Goal: Task Accomplishment & Management: Manage account settings

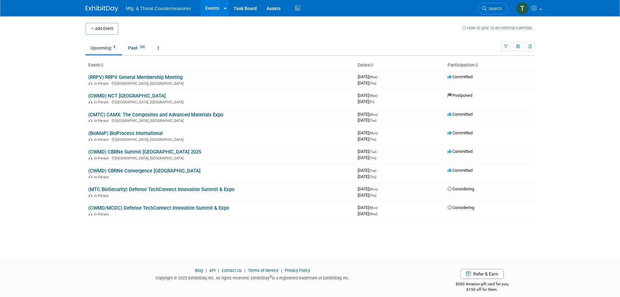
click at [111, 27] on button "Add Event" at bounding box center [102, 29] width 33 height 12
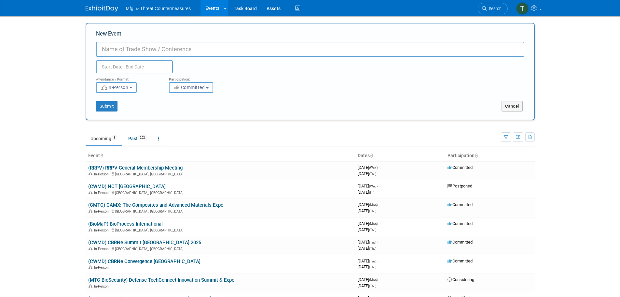
click at [139, 49] on input "New Event" at bounding box center [310, 49] width 428 height 15
type input "B"
type input "(BioMaP) BioMaP-Consortium Task Order 10 [DATE]"
click at [131, 64] on input "text" at bounding box center [134, 66] width 77 height 13
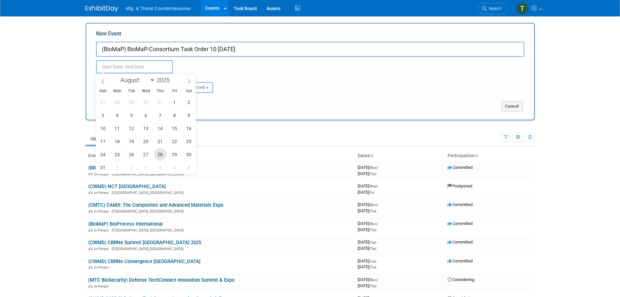
click at [162, 151] on span "28" at bounding box center [160, 154] width 13 height 13
type input "[DATE] to [DATE]"
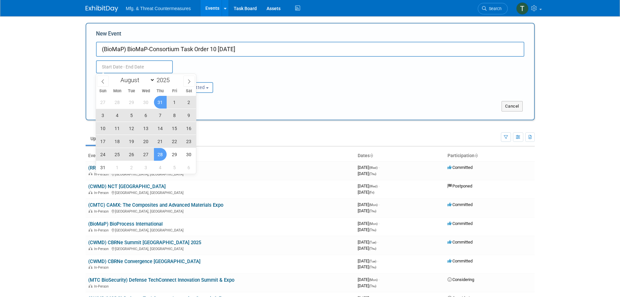
type input "[DATE] to [DATE]"
click at [206, 65] on div "[DATE] to [DATE] Duplicate Event Warning" at bounding box center [310, 65] width 438 height 17
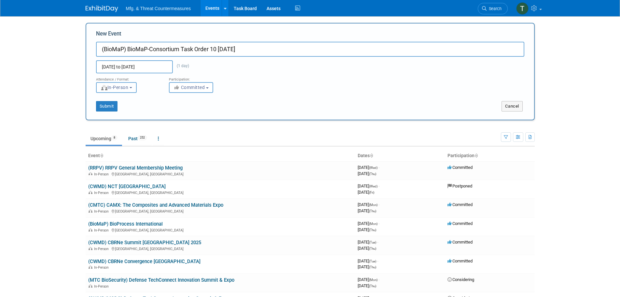
click at [119, 89] on span "In-Person" at bounding box center [115, 87] width 28 height 5
click at [118, 110] on label "Virtual" at bounding box center [119, 112] width 38 height 9
click at [102, 110] on input "Virtual" at bounding box center [100, 112] width 4 height 4
select select "2"
click at [172, 105] on div "Submit" at bounding box center [179, 106] width 187 height 10
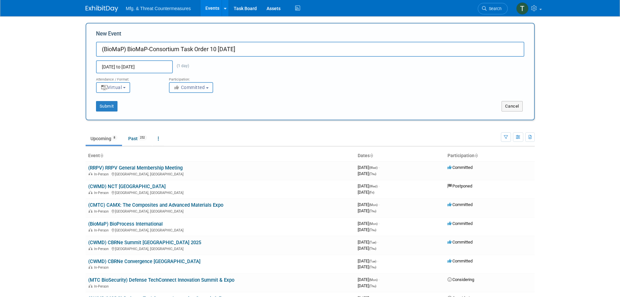
click at [195, 90] on span "Committed" at bounding box center [190, 87] width 32 height 5
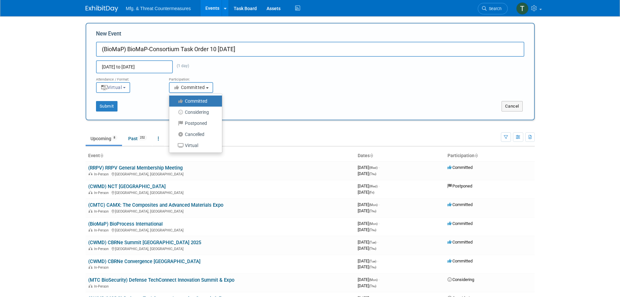
click at [195, 90] on span "Committed" at bounding box center [190, 87] width 32 height 5
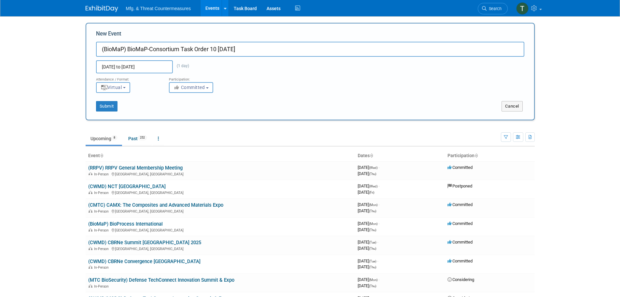
click at [133, 104] on div "Submit" at bounding box center [179, 106] width 187 height 10
click at [109, 106] on button "Submit" at bounding box center [106, 106] width 21 height 10
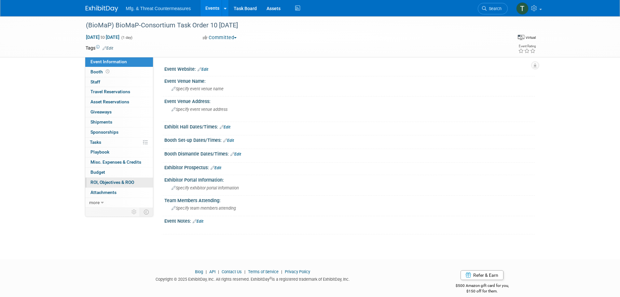
click at [115, 182] on span "ROI, Objectives & ROO 0" at bounding box center [112, 181] width 44 height 5
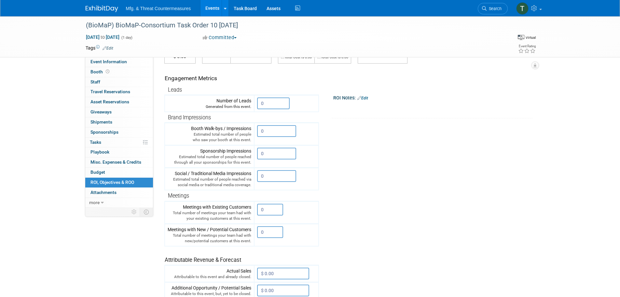
scroll to position [65, 0]
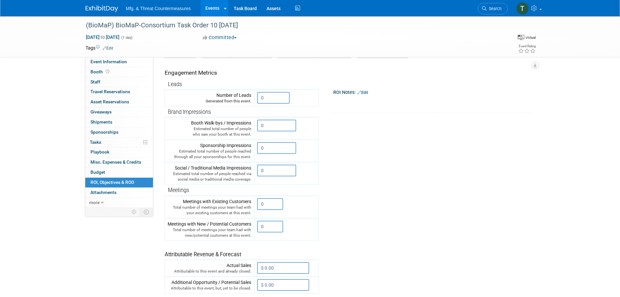
click at [368, 91] on link "Edit" at bounding box center [362, 92] width 11 height 5
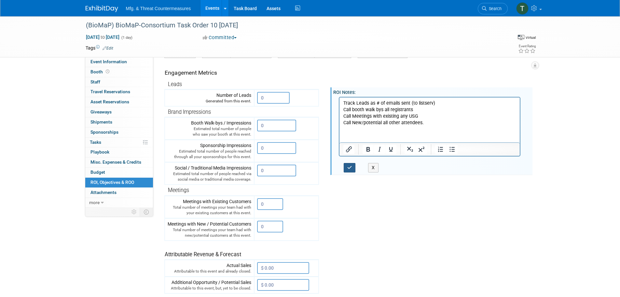
click at [350, 170] on button "button" at bounding box center [350, 167] width 12 height 9
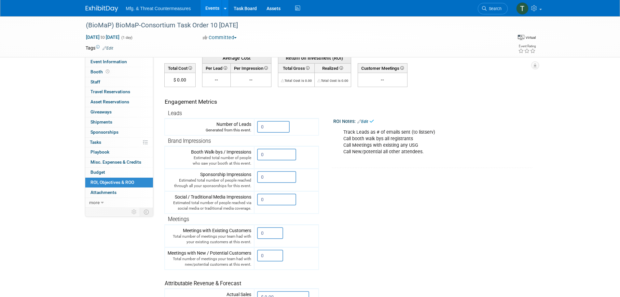
scroll to position [0, 0]
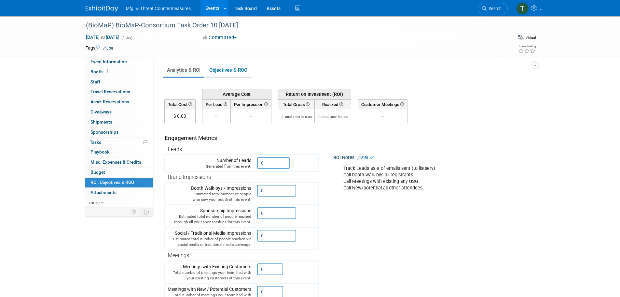
click at [236, 71] on link "Objectives & ROO 0" at bounding box center [228, 70] width 46 height 13
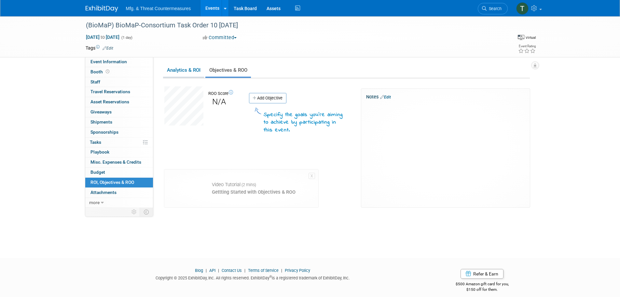
click at [174, 71] on link "Analytics & ROI" at bounding box center [183, 70] width 41 height 13
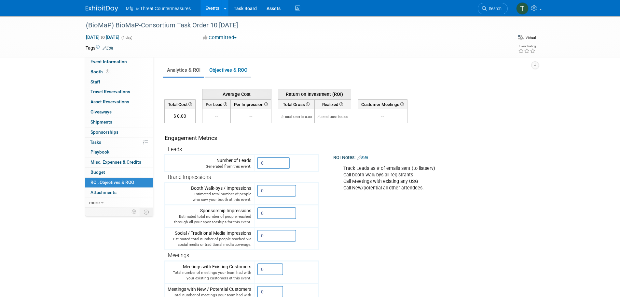
click at [219, 68] on link "Objectives & ROO 0" at bounding box center [228, 70] width 46 height 13
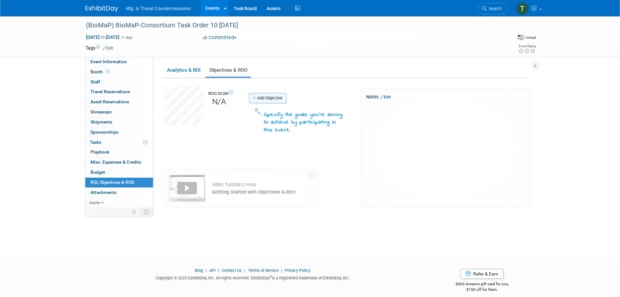
click at [267, 100] on link "Add Objective" at bounding box center [267, 98] width 37 height 10
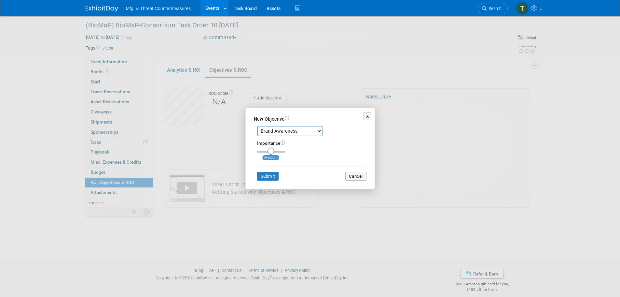
click at [282, 134] on select "Brand Awareness Competition Research Customer Retention Feedback Collection Lea…" at bounding box center [289, 131] width 65 height 10
select select "13"
click at [257, 126] on select "Brand Awareness Competition Research Customer Retention Feedback Collection Lea…" at bounding box center [289, 131] width 65 height 10
click at [272, 177] on button "Submit" at bounding box center [267, 176] width 21 height 9
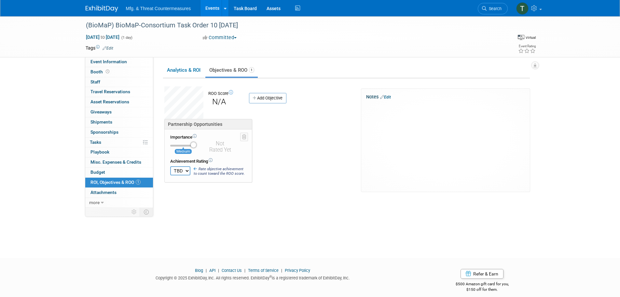
drag, startPoint x: 182, startPoint y: 145, endPoint x: 191, endPoint y: 142, distance: 9.9
type input "3"
click at [191, 145] on input "range" at bounding box center [183, 146] width 26 height 2
click at [184, 166] on select "TBD 0 1 2 3 4 5 6 7 8 9 10" at bounding box center [180, 170] width 20 height 9
select select "10"
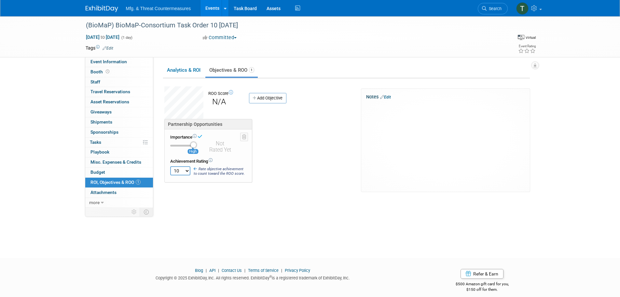
click at [170, 166] on select "TBD 0 1 2 3 4 5 6 7 8 9 10" at bounding box center [180, 170] width 20 height 9
click at [243, 137] on icon at bounding box center [244, 136] width 4 height 5
click at [202, 143] on link "Yes" at bounding box center [203, 142] width 19 height 10
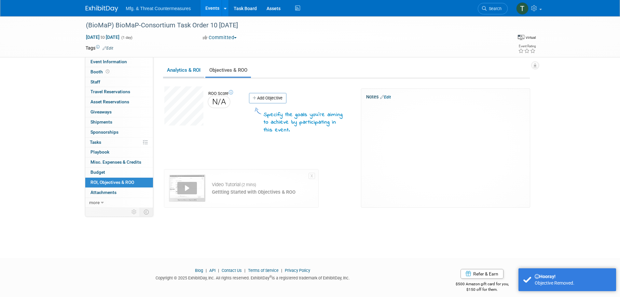
click at [185, 70] on link "Analytics & ROI" at bounding box center [183, 70] width 41 height 13
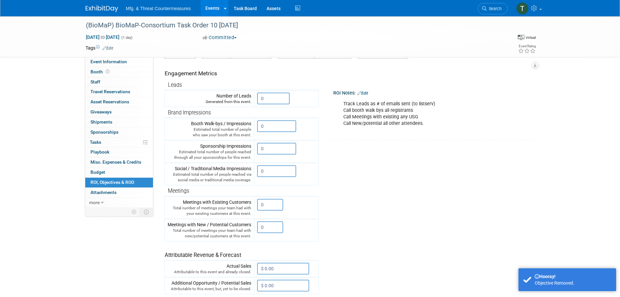
scroll to position [65, 0]
